Goal: Navigation & Orientation: Find specific page/section

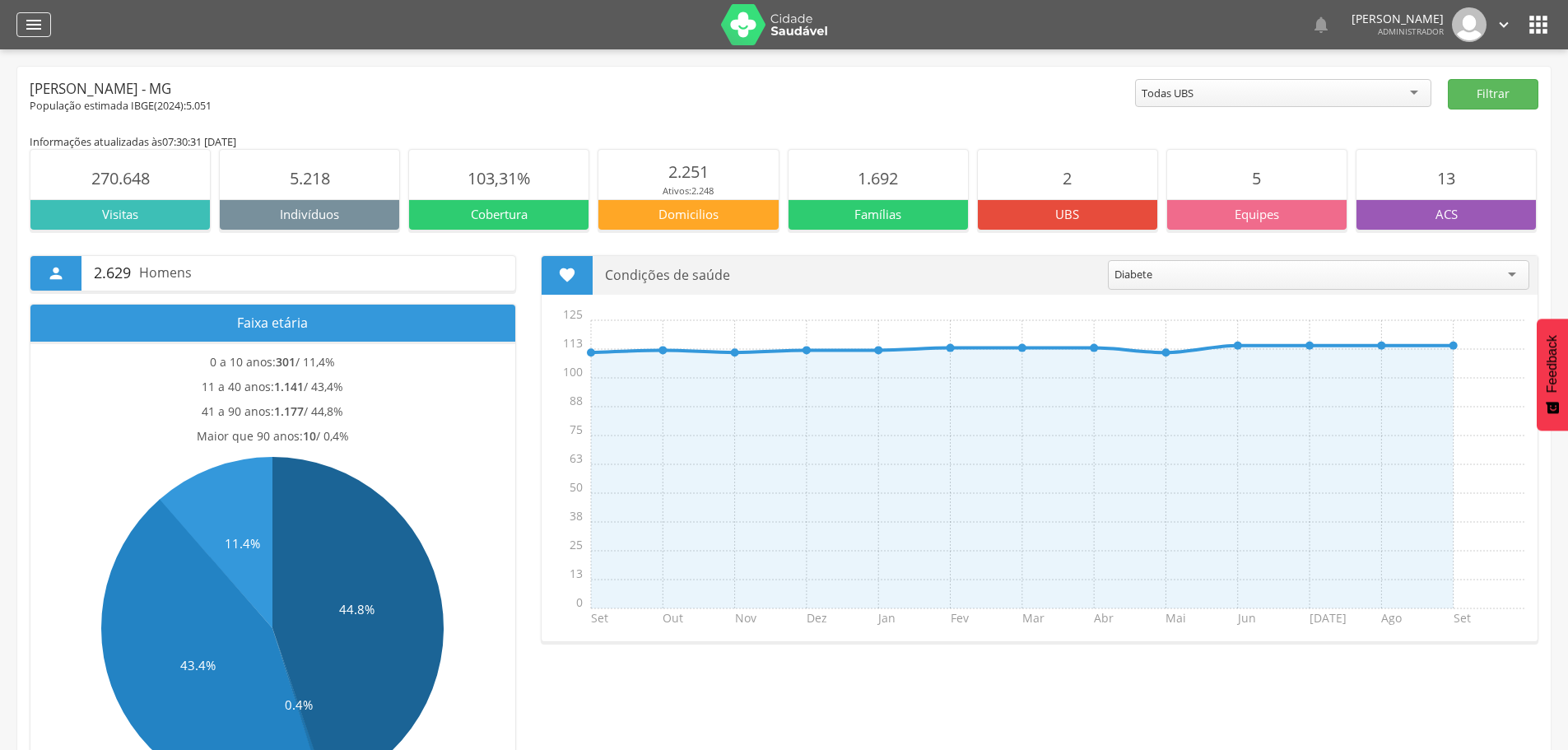
click at [36, 21] on icon "" at bounding box center [33, 25] width 19 height 19
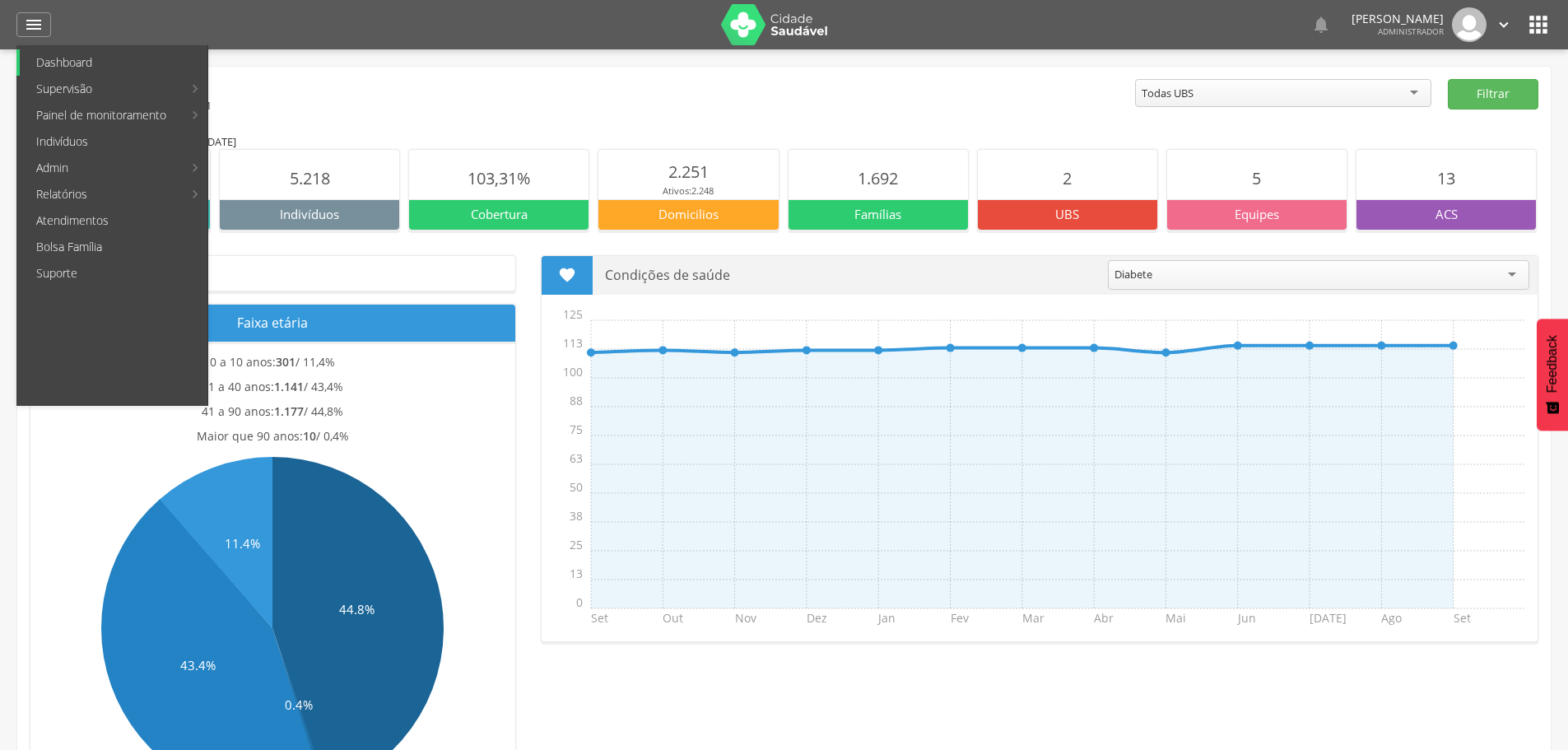
click at [75, 61] on link "Dashboard" at bounding box center [113, 62] width 188 height 26
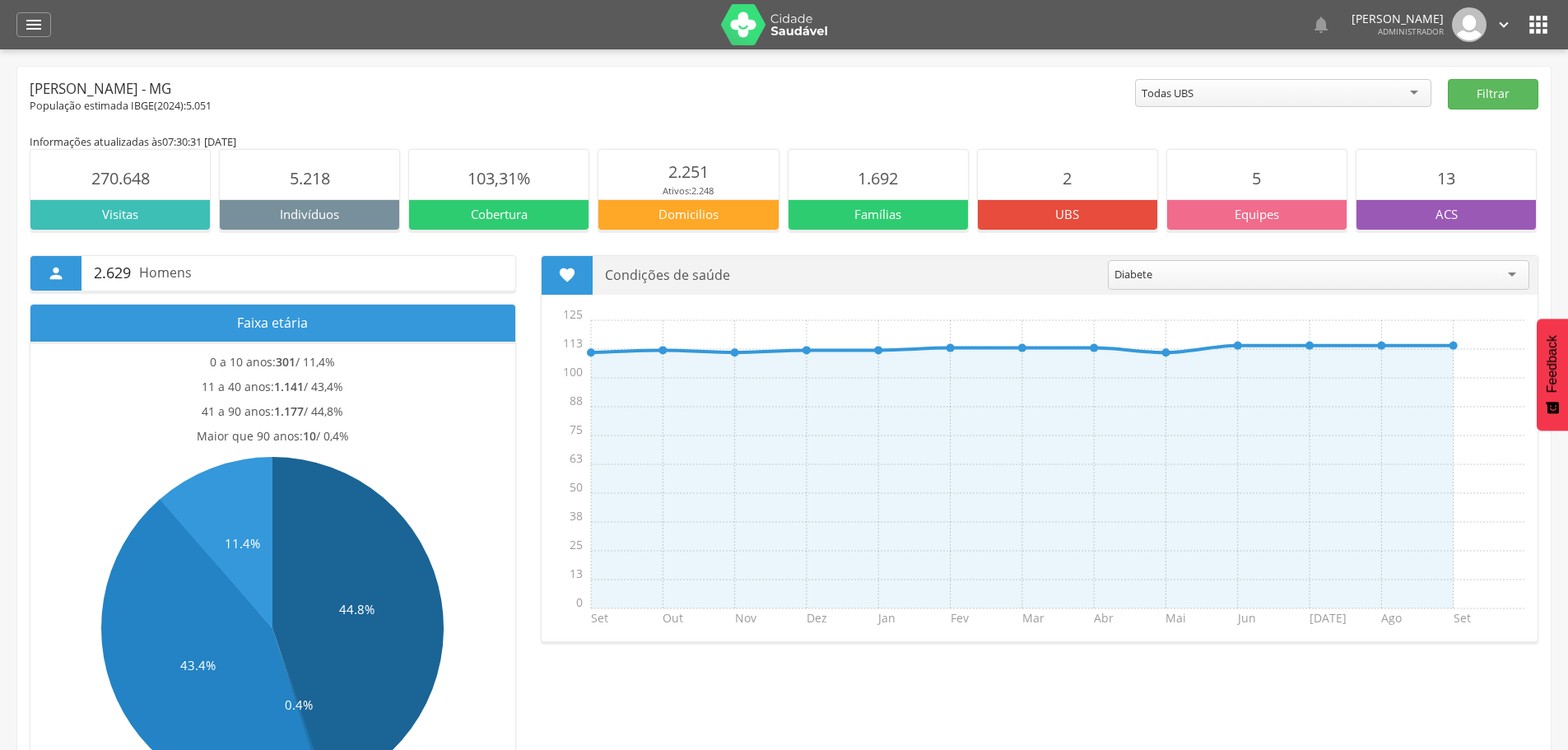
click at [762, 30] on img at bounding box center [774, 25] width 107 height 41
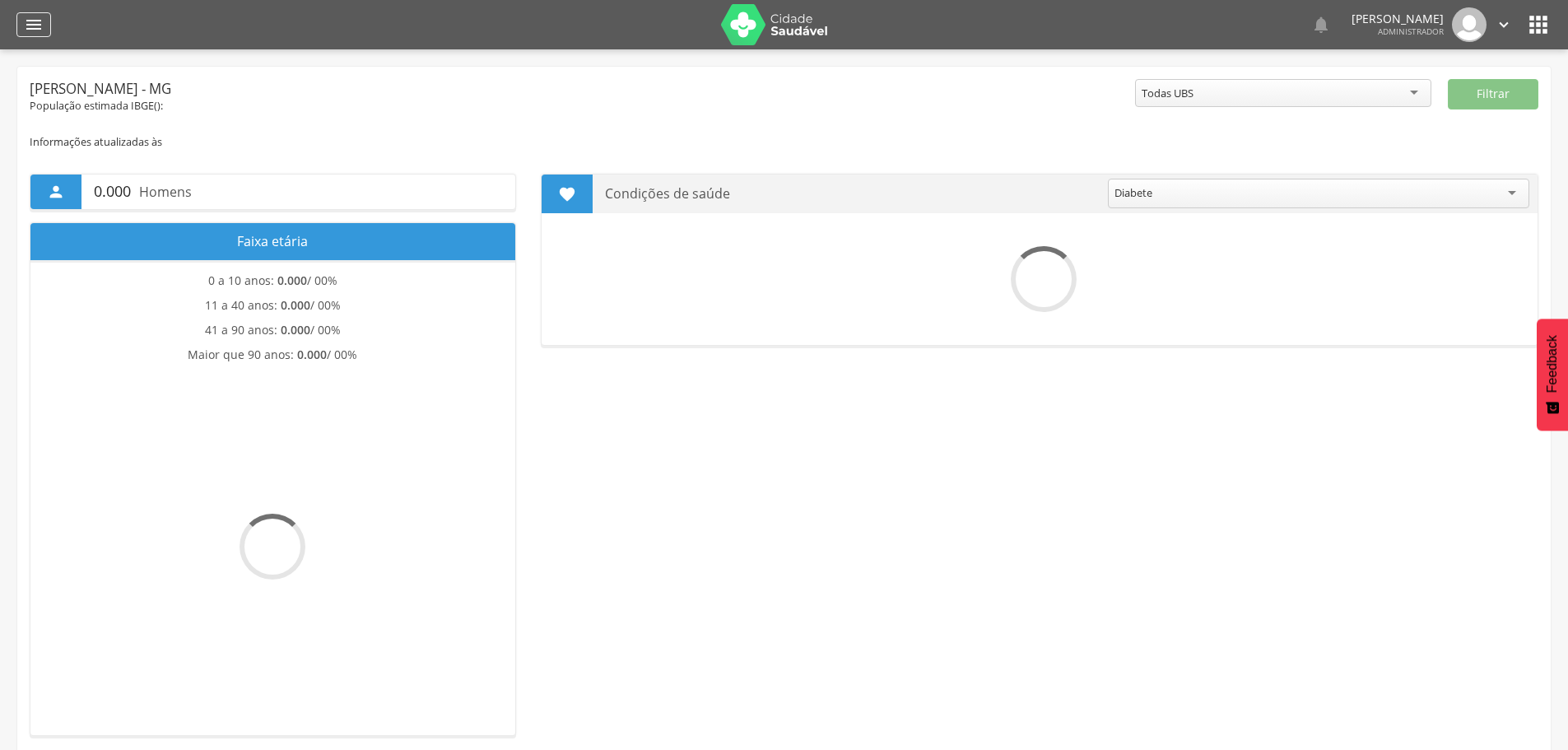
click at [42, 31] on icon "" at bounding box center [33, 25] width 19 height 19
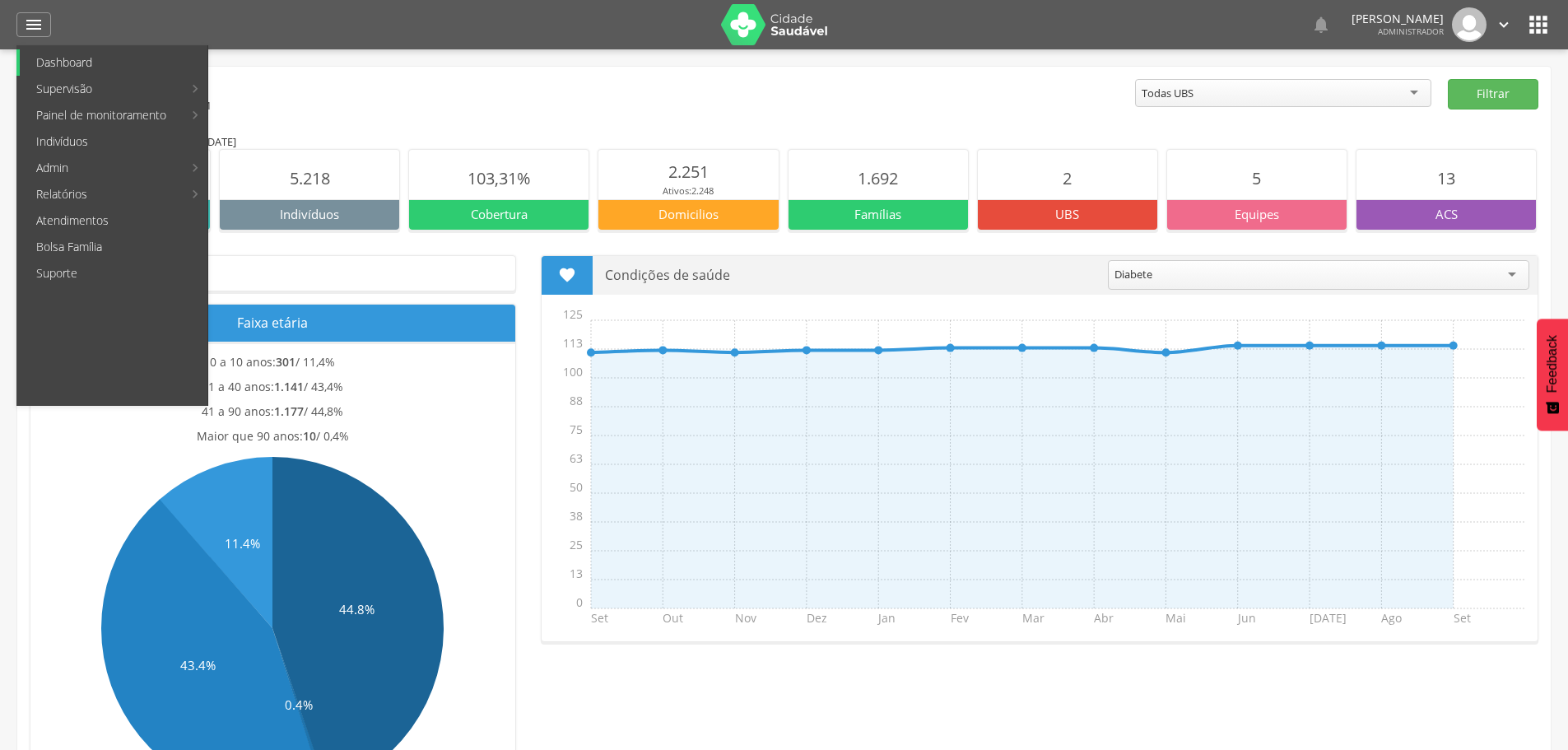
click at [105, 63] on link "Dashboard" at bounding box center [113, 62] width 188 height 26
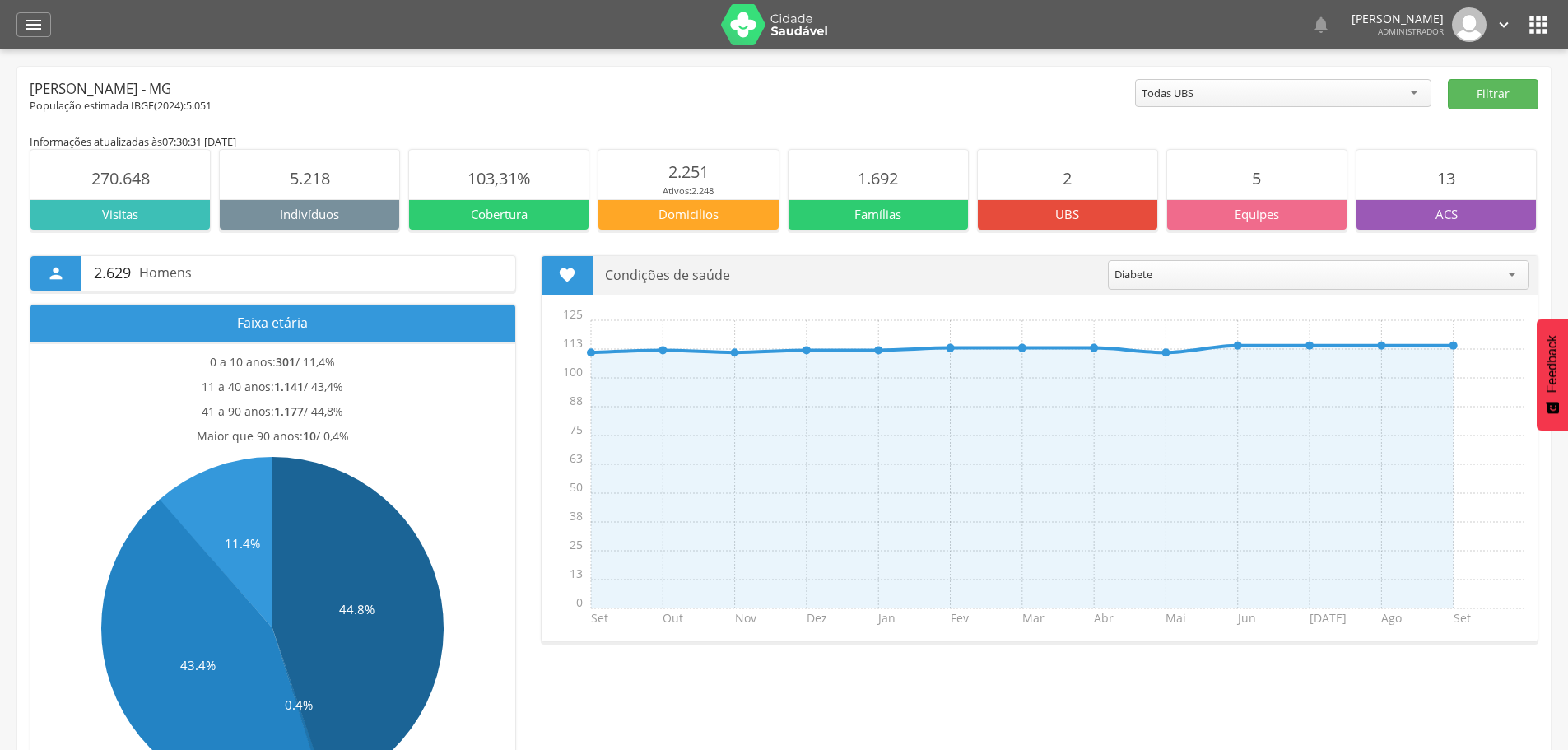
click at [1542, 29] on icon "" at bounding box center [1538, 25] width 26 height 26
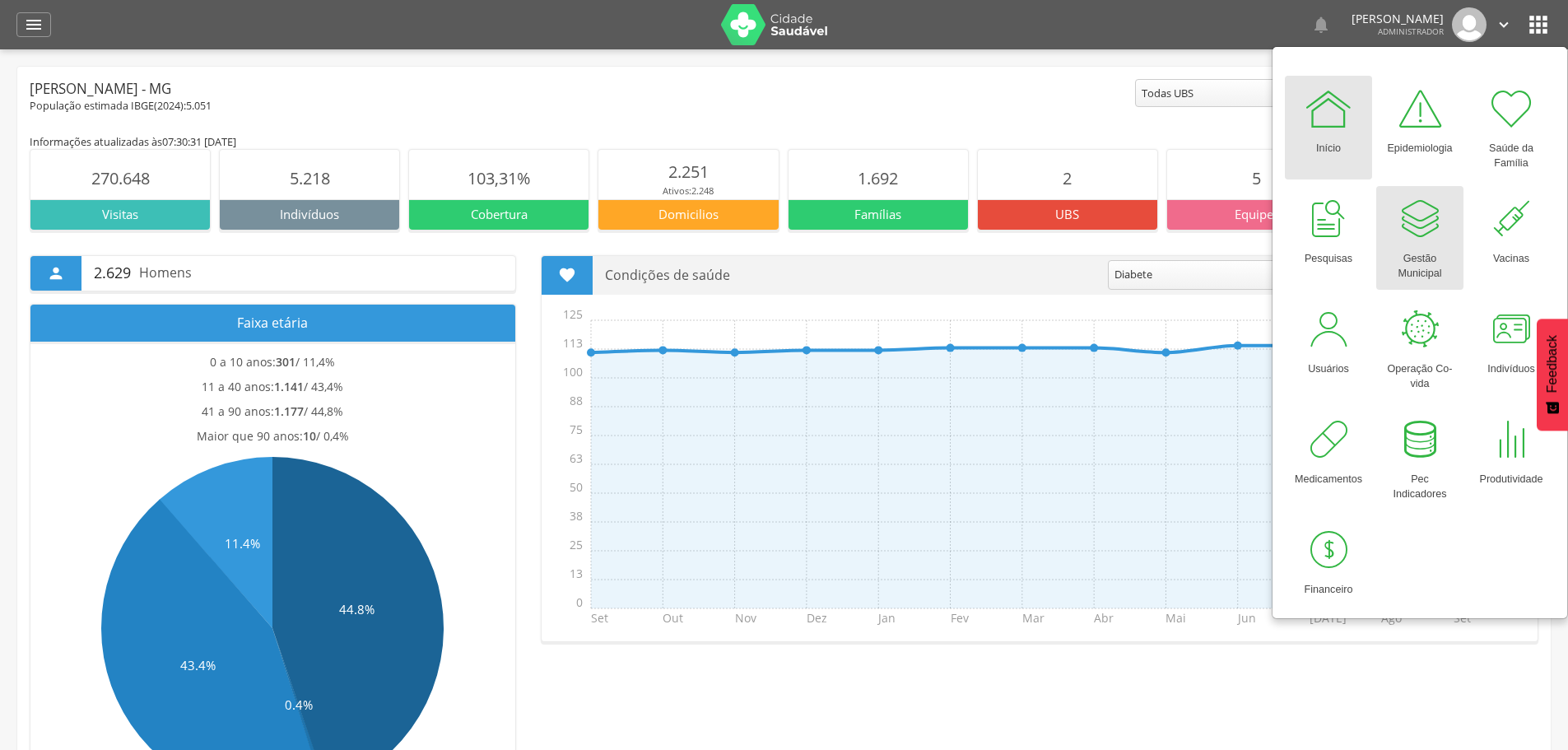
click at [1429, 244] on div "Gestão Municipal" at bounding box center [1419, 262] width 71 height 38
